Goal: Transaction & Acquisition: Purchase product/service

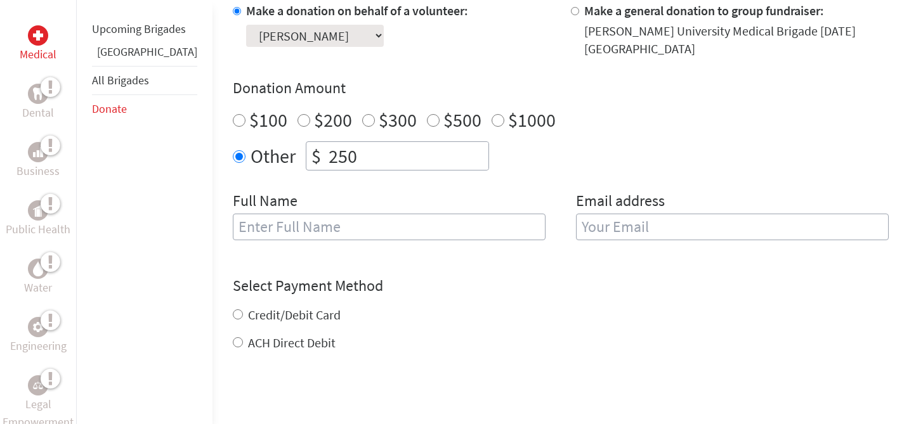
scroll to position [415, 0]
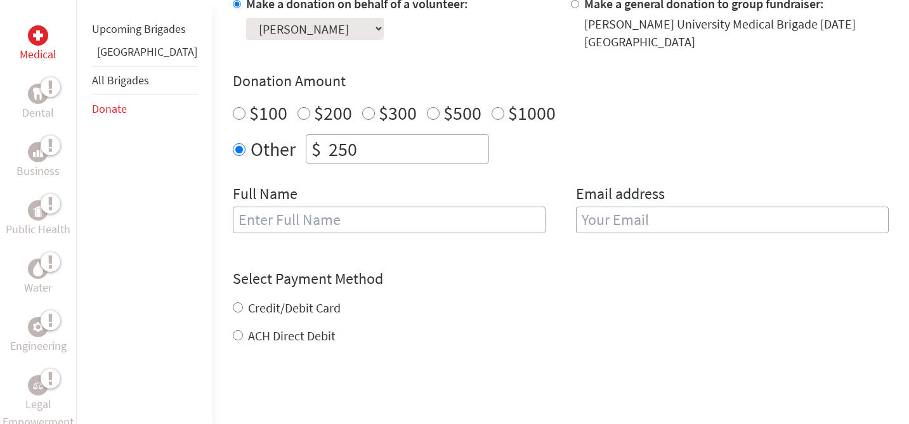
click at [321, 207] on input "text" at bounding box center [389, 220] width 313 height 27
click at [502, 152] on div "Other $ 250" at bounding box center [561, 148] width 656 height 29
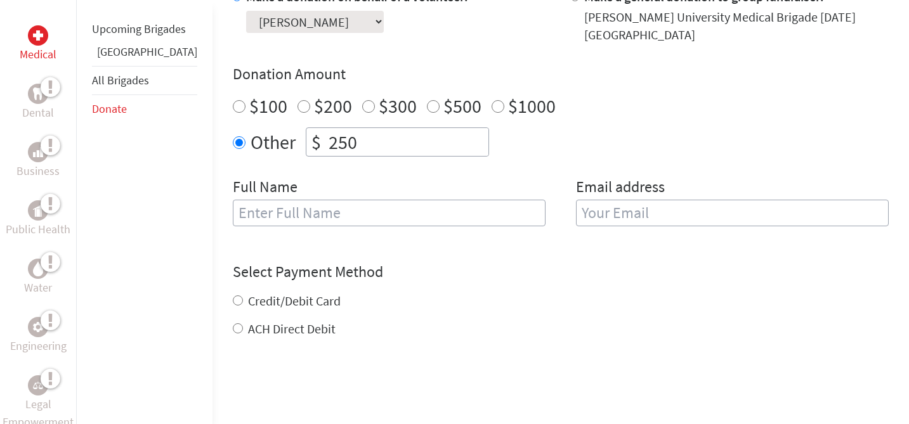
scroll to position [434, 0]
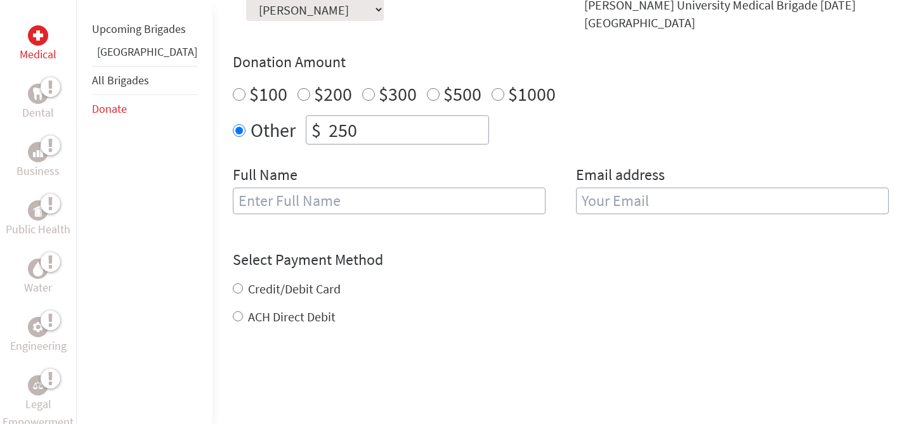
click at [379, 188] on input "text" at bounding box center [389, 201] width 313 height 27
type input "[PERSON_NAME]"
type input "dahianadiaz1026@gmail.com"
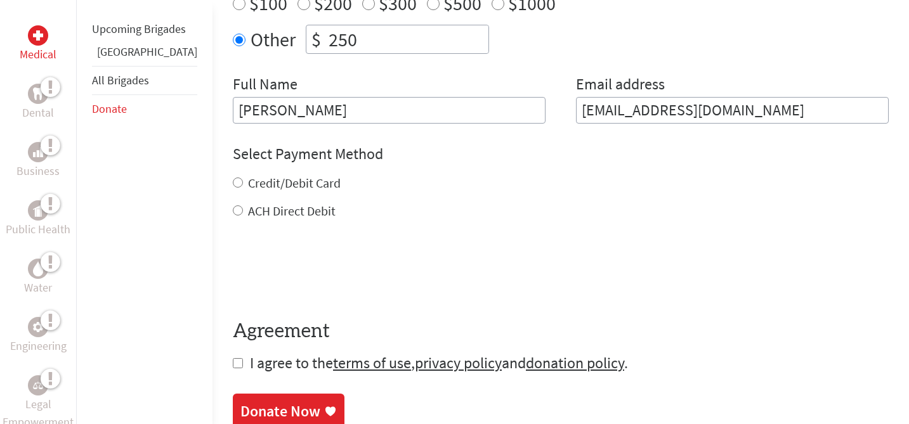
scroll to position [535, 0]
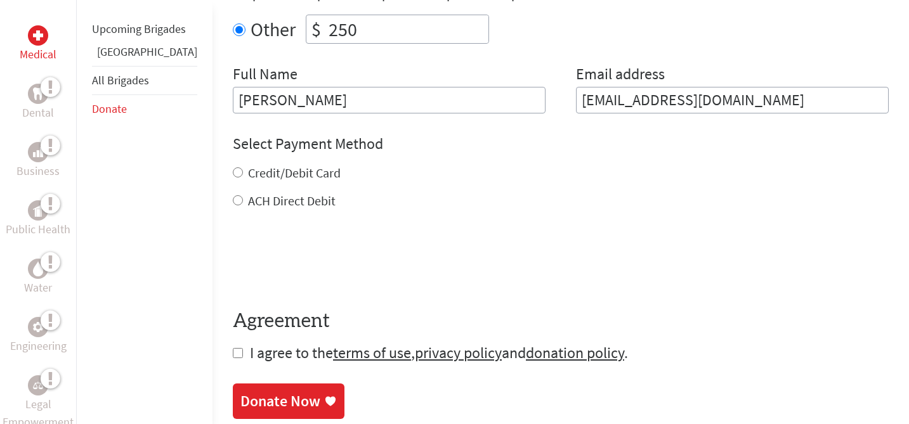
click at [262, 165] on label "Credit/Debit Card" at bounding box center [294, 173] width 93 height 16
click at [243, 167] on input "Credit/Debit Card" at bounding box center [238, 172] width 10 height 10
radio input "true"
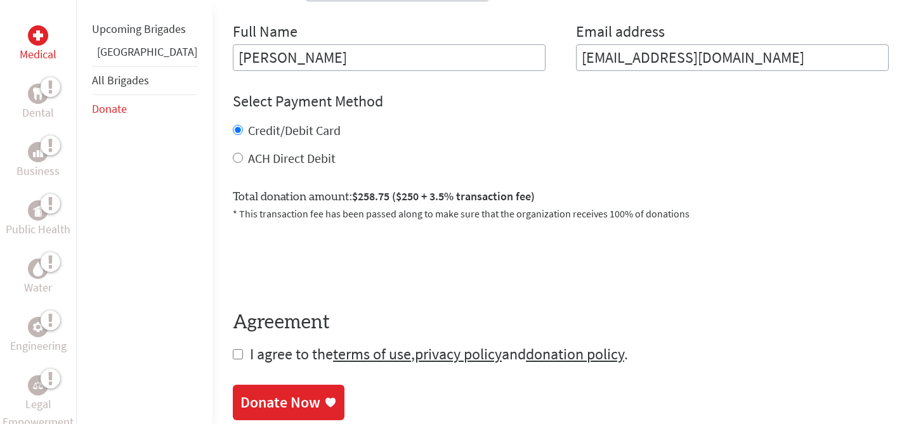
scroll to position [589, 0]
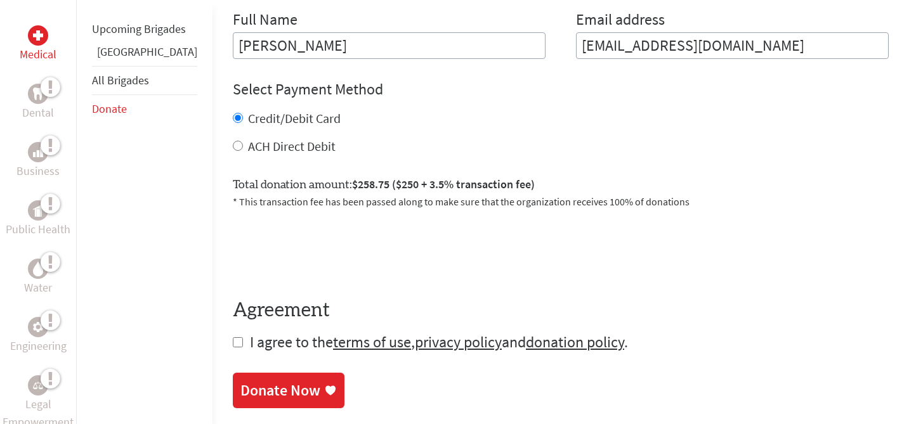
click at [233, 141] on input "ACH Direct Debit" at bounding box center [238, 146] width 10 height 10
radio input "true"
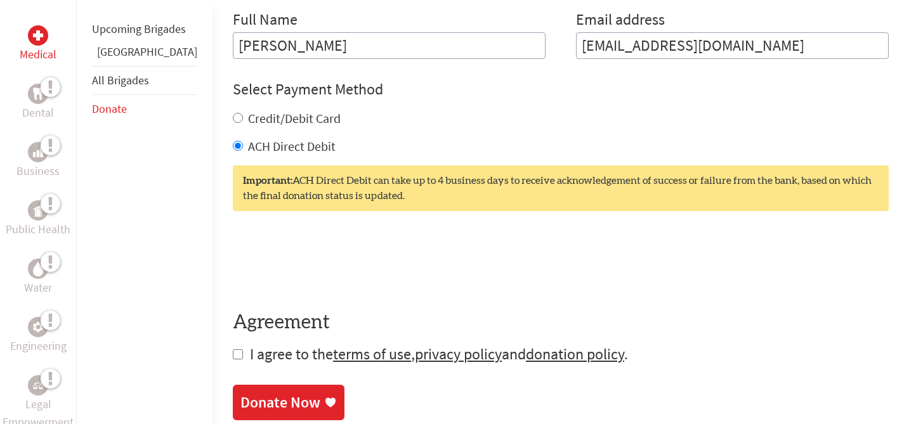
click at [233, 113] on input "Credit/Debit Card" at bounding box center [238, 118] width 10 height 10
radio input "true"
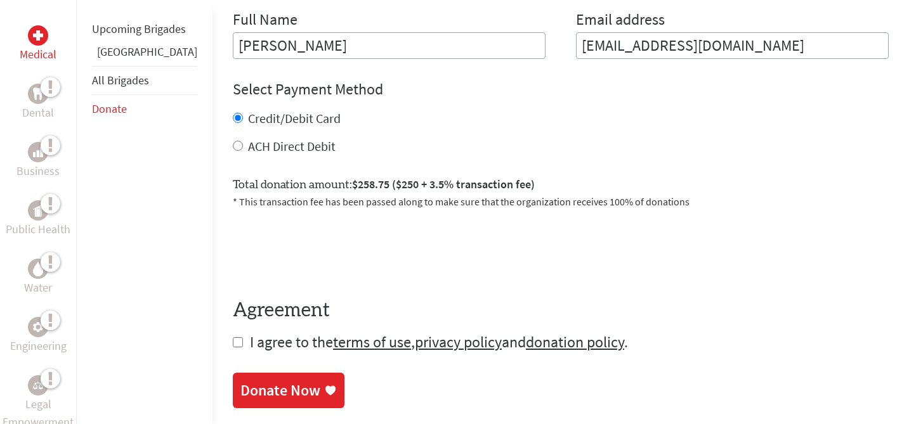
click at [233, 138] on div "ACH Direct Debit" at bounding box center [561, 147] width 656 height 18
click at [233, 141] on input "ACH Direct Debit" at bounding box center [238, 146] width 10 height 10
radio input "true"
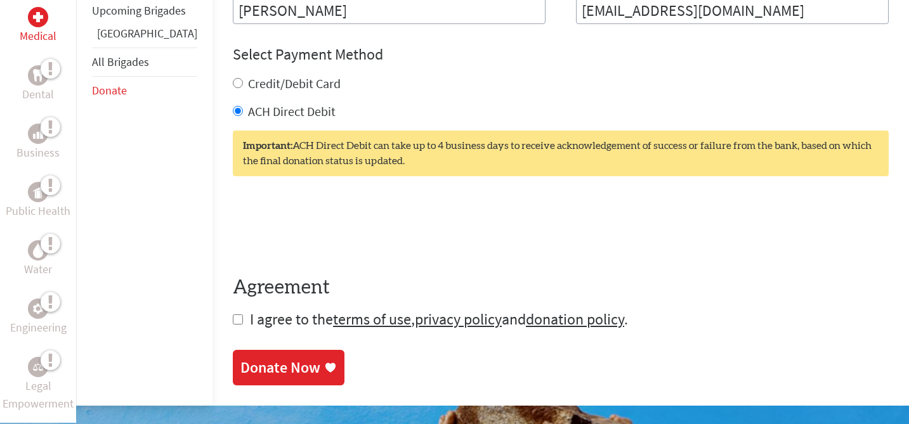
scroll to position [636, 0]
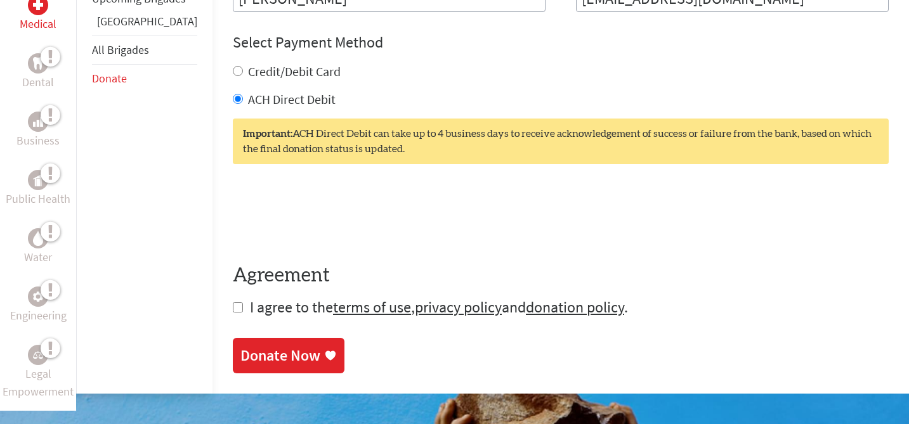
click at [233, 302] on form "Make a donation on behalf of a volunteer: Select a volunteer... Alexandria Koko…" at bounding box center [561, 46] width 656 height 544
click at [233, 302] on input "checkbox" at bounding box center [238, 307] width 10 height 10
checkbox input "true"
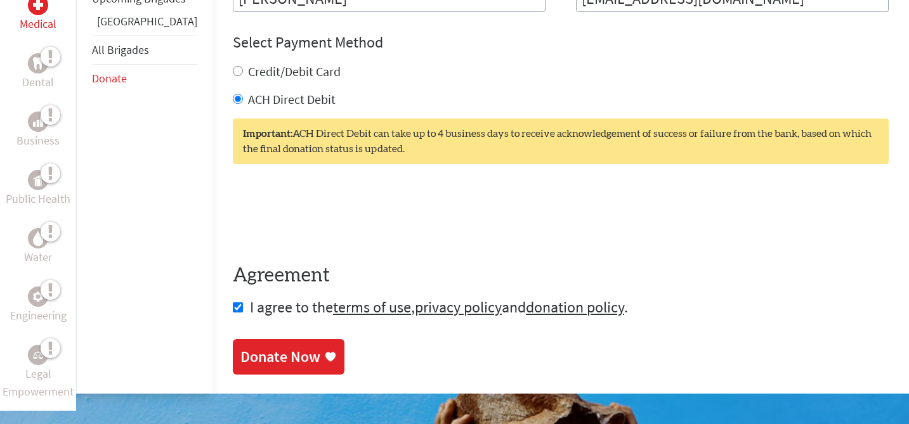
click at [241, 352] on div "Donate Now" at bounding box center [280, 357] width 80 height 20
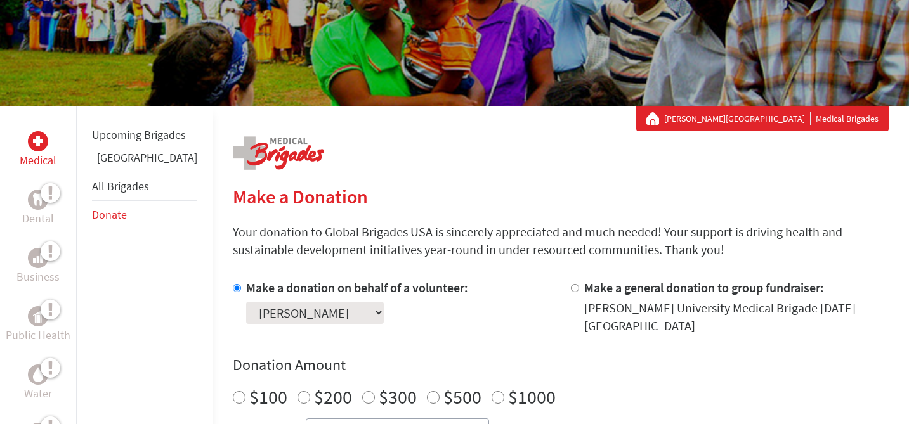
scroll to position [215, 0]
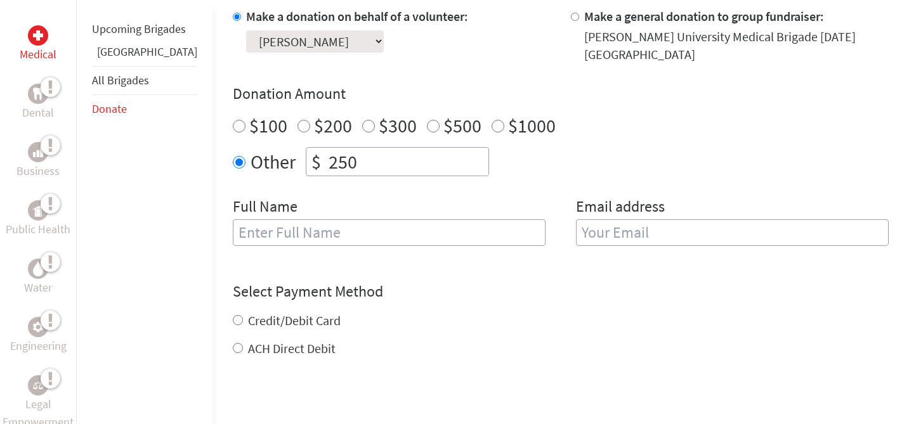
scroll to position [406, 0]
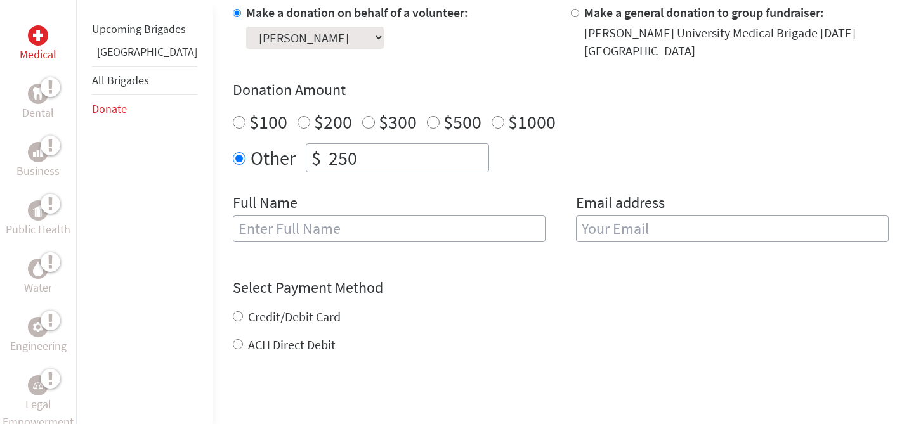
click at [351, 218] on input "text" at bounding box center [389, 229] width 313 height 27
